Goal: Navigation & Orientation: Find specific page/section

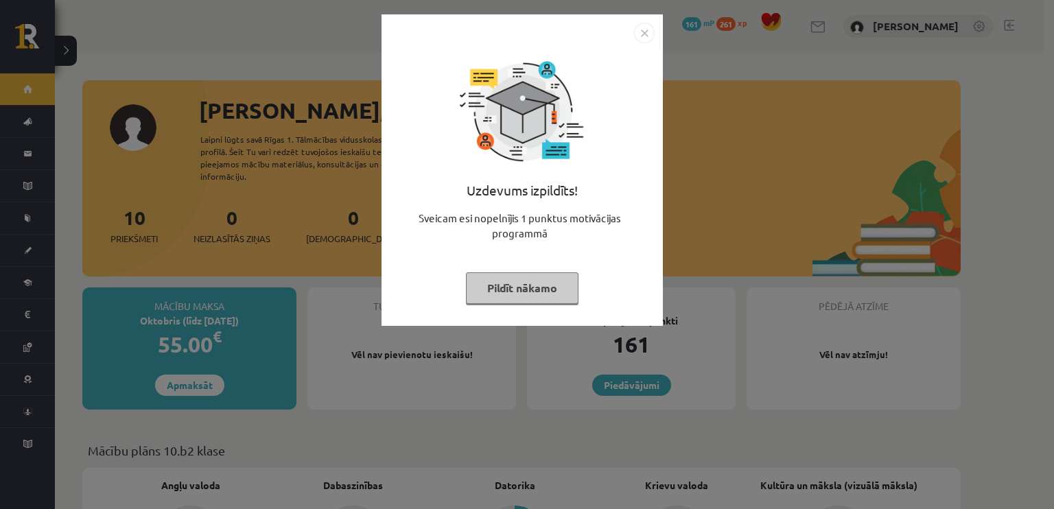
click at [527, 285] on button "Pildīt nākamo" at bounding box center [522, 288] width 113 height 32
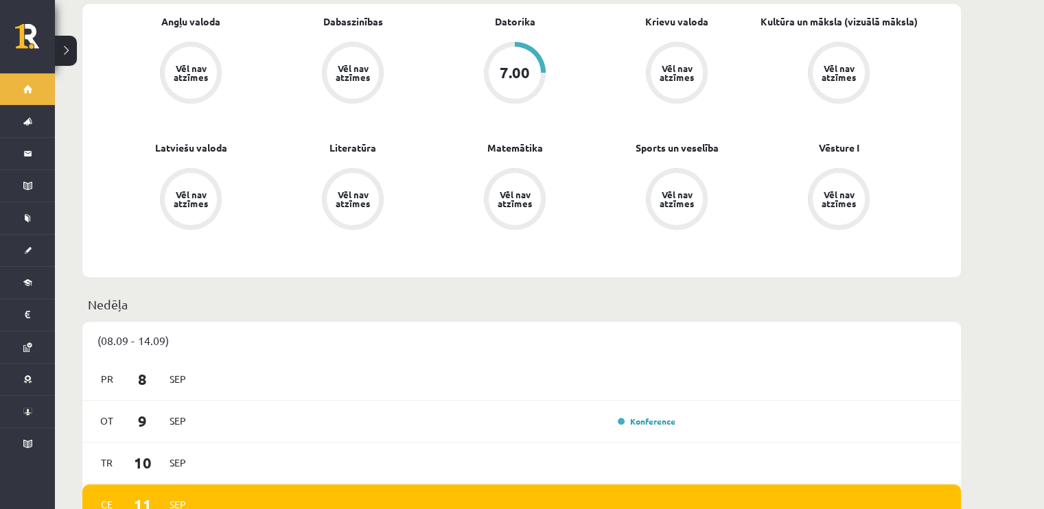
scroll to position [480, 0]
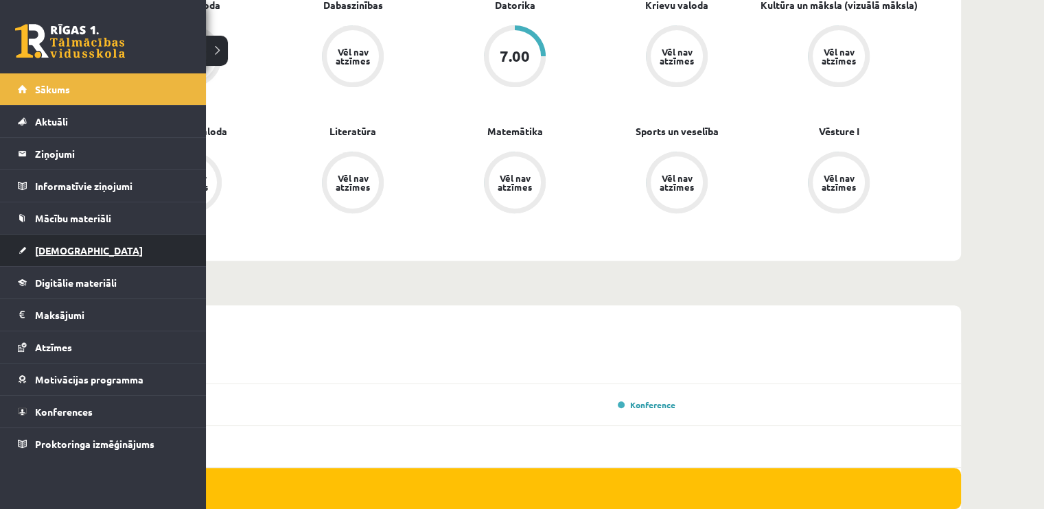
click at [49, 249] on span "[DEMOGRAPHIC_DATA]" at bounding box center [89, 250] width 108 height 12
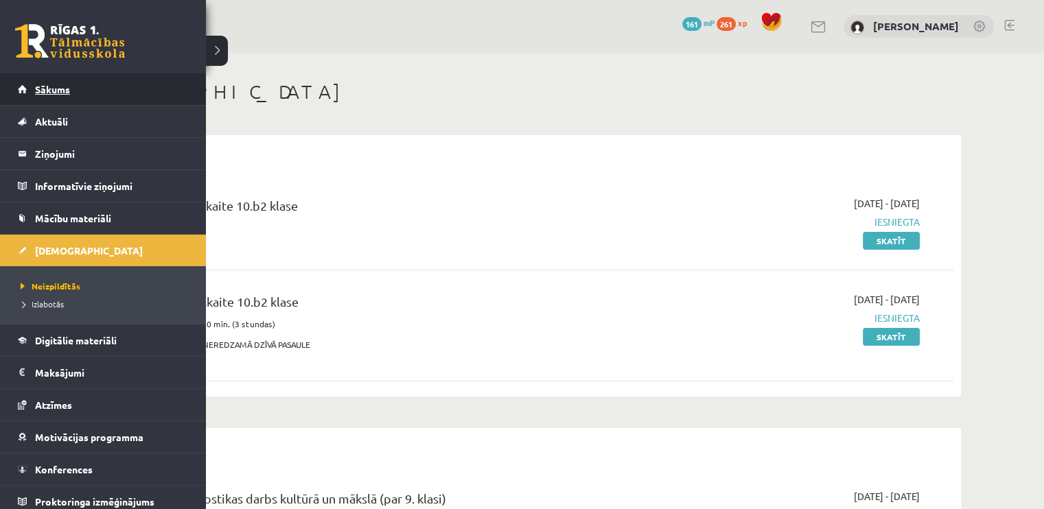
click at [38, 85] on span "Sākums" at bounding box center [52, 89] width 35 height 12
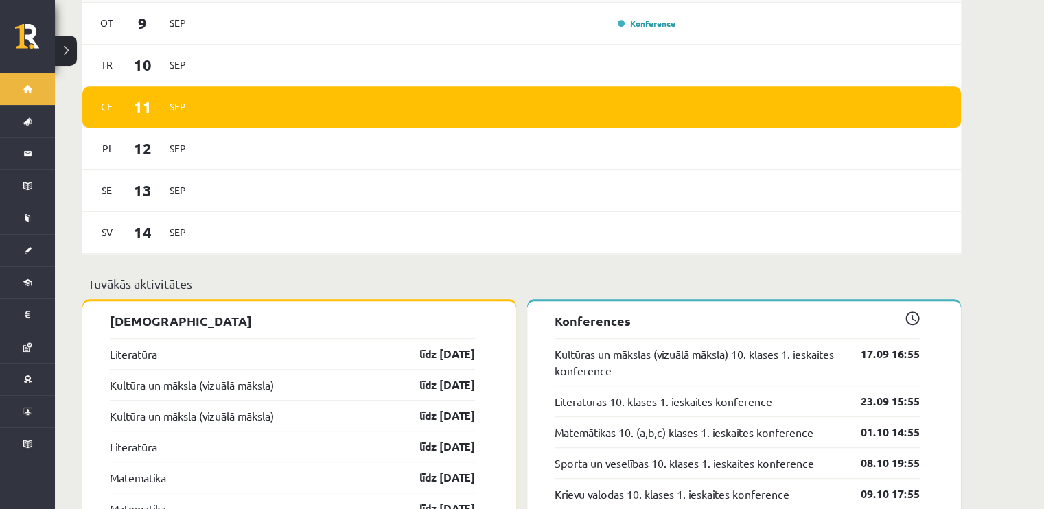
scroll to position [961, 0]
